Goal: Use online tool/utility: Utilize a website feature to perform a specific function

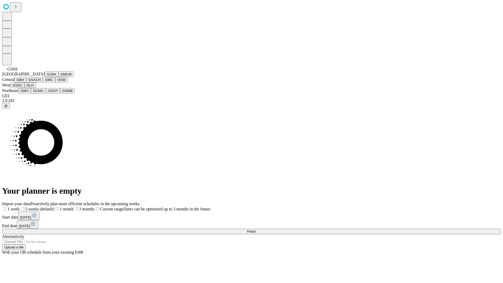
click at [45, 77] on button "GJSH" at bounding box center [52, 73] width 14 height 5
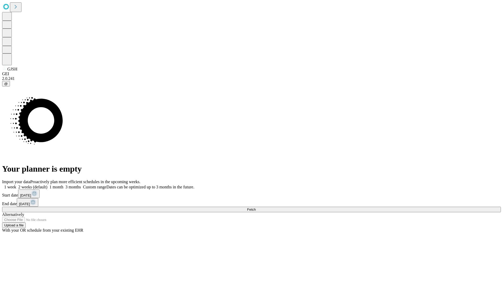
click at [63, 185] on label "1 month" at bounding box center [55, 187] width 16 height 4
click at [255, 207] on span "Fetch" at bounding box center [251, 209] width 9 height 4
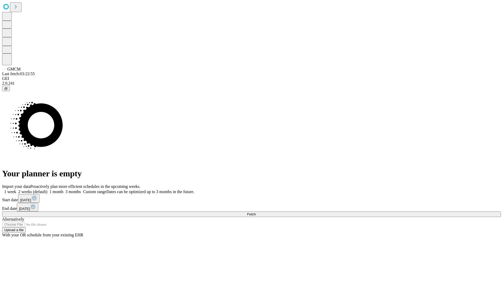
click at [63, 189] on label "1 month" at bounding box center [55, 191] width 16 height 4
click at [255, 212] on span "Fetch" at bounding box center [251, 214] width 9 height 4
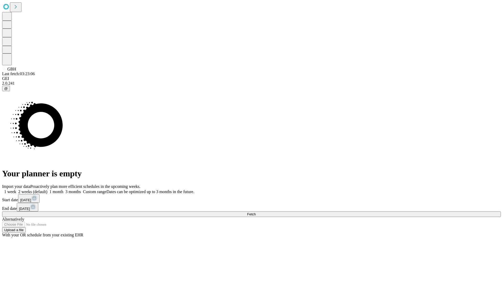
click at [63, 189] on label "1 month" at bounding box center [55, 191] width 16 height 4
click at [255, 212] on span "Fetch" at bounding box center [251, 214] width 9 height 4
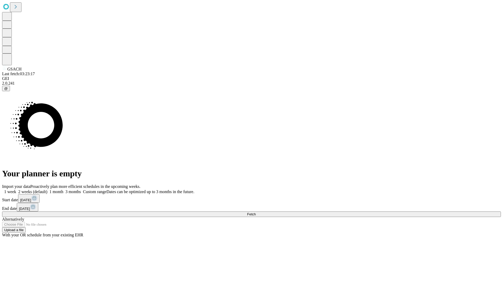
click at [63, 189] on label "1 month" at bounding box center [55, 191] width 16 height 4
click at [255, 212] on span "Fetch" at bounding box center [251, 214] width 9 height 4
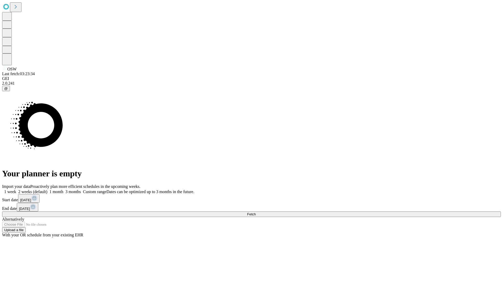
click at [63, 189] on label "1 month" at bounding box center [55, 191] width 16 height 4
click at [255, 212] on span "Fetch" at bounding box center [251, 214] width 9 height 4
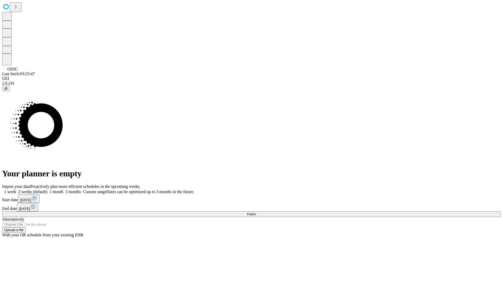
click at [255, 212] on span "Fetch" at bounding box center [251, 214] width 9 height 4
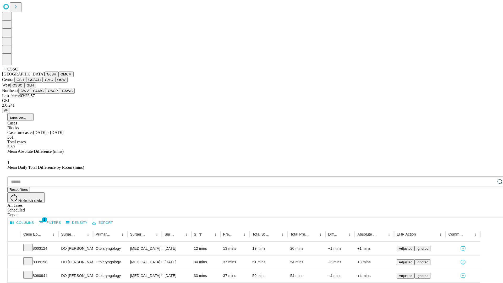
click at [36, 88] on button "GLH" at bounding box center [29, 84] width 11 height 5
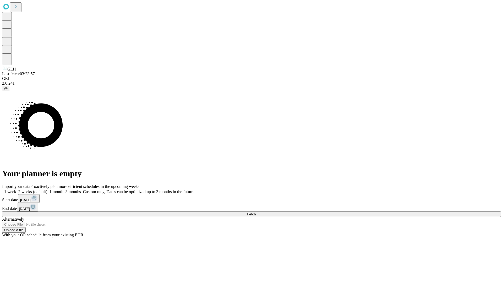
click at [63, 189] on label "1 month" at bounding box center [55, 191] width 16 height 4
click at [255, 212] on span "Fetch" at bounding box center [251, 214] width 9 height 4
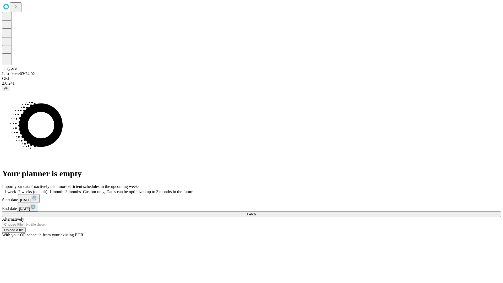
click at [63, 189] on label "1 month" at bounding box center [55, 191] width 16 height 4
click at [255, 212] on span "Fetch" at bounding box center [251, 214] width 9 height 4
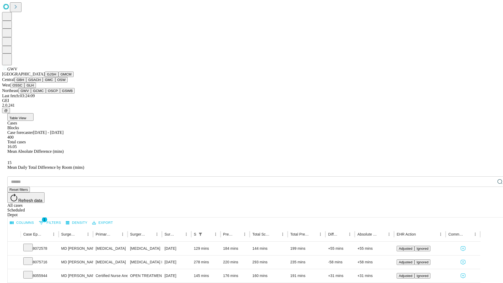
click at [41, 93] on button "GCMC" at bounding box center [38, 90] width 15 height 5
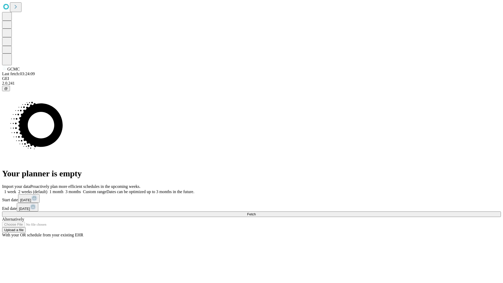
click at [63, 189] on label "1 month" at bounding box center [55, 191] width 16 height 4
click at [255, 212] on span "Fetch" at bounding box center [251, 214] width 9 height 4
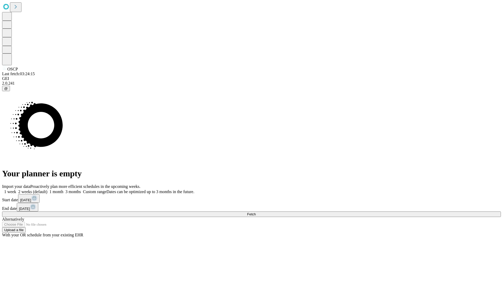
click at [63, 189] on label "1 month" at bounding box center [55, 191] width 16 height 4
click at [255, 212] on span "Fetch" at bounding box center [251, 214] width 9 height 4
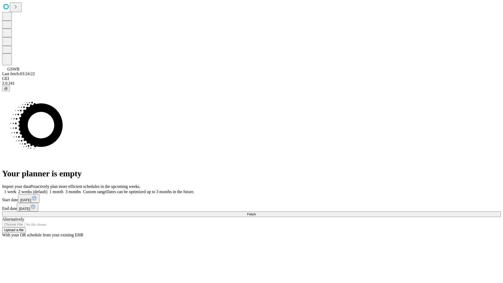
click at [255, 212] on span "Fetch" at bounding box center [251, 214] width 9 height 4
